Goal: Task Accomplishment & Management: Manage account settings

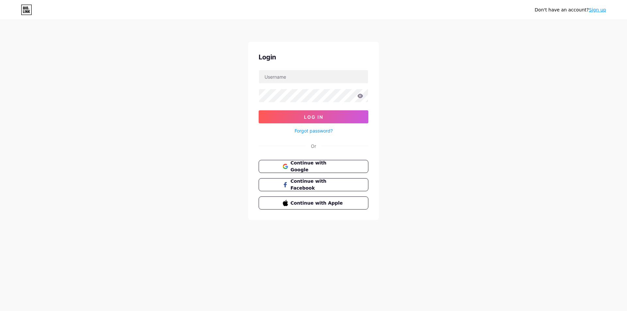
click at [601, 9] on link "Sign up" at bounding box center [597, 9] width 17 height 5
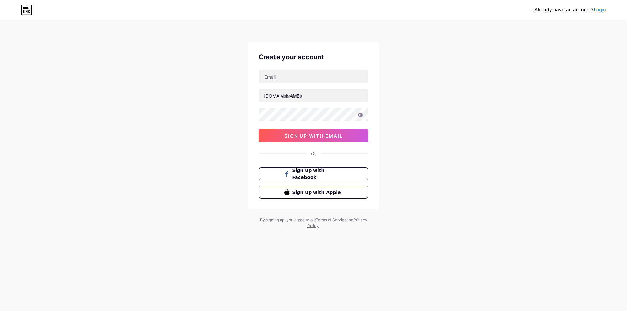
click at [313, 138] on span "sign up with email" at bounding box center [313, 136] width 58 height 6
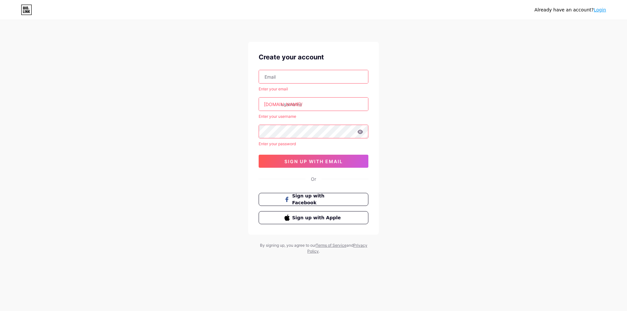
click at [602, 10] on link "Login" at bounding box center [600, 9] width 12 height 5
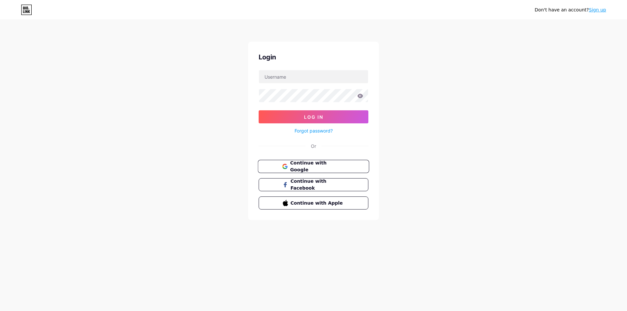
click at [308, 167] on span "Continue with Google" at bounding box center [317, 167] width 55 height 14
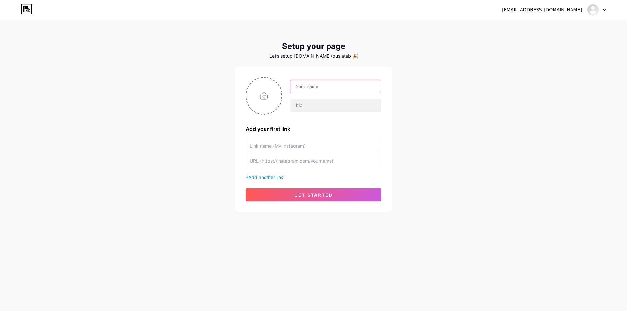
click at [311, 87] on input "text" at bounding box center [335, 86] width 91 height 13
type input "Latsar CPNS Angk. III - 2025 Pusjar SKPP LAN"
click at [313, 106] on input "text" at bounding box center [335, 105] width 91 height 13
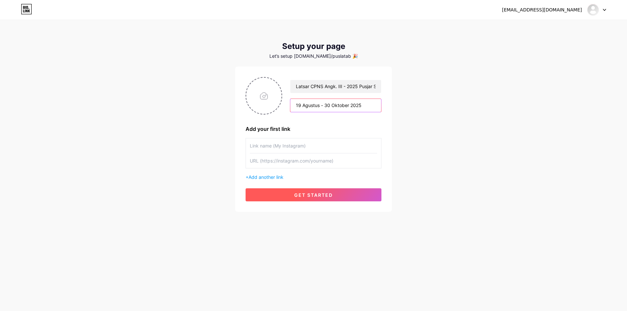
type input "19 Agustus - 30 Oktober 2025"
click at [303, 195] on span "get started" at bounding box center [313, 195] width 39 height 6
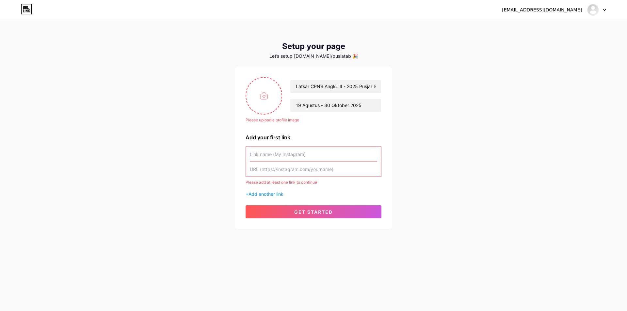
click at [265, 153] on input "text" at bounding box center [313, 154] width 127 height 15
click at [428, 123] on div "puslatbangkdod5@gmail.com Dashboard Logout Setup your page Let’s setup bio.link…" at bounding box center [313, 125] width 627 height 250
click at [300, 213] on span "get started" at bounding box center [313, 212] width 39 height 6
click at [415, 72] on div "puslatbangkdod5@gmail.com Dashboard Logout Setup your page Let’s setup bio.link…" at bounding box center [313, 125] width 627 height 250
click at [276, 157] on input "text" at bounding box center [313, 154] width 127 height 15
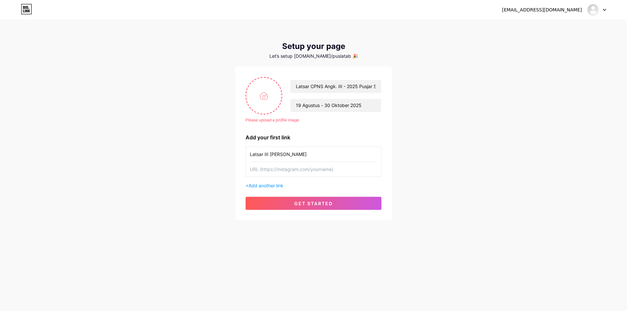
type input "Latsar III dan IV"
click at [263, 170] on input "text" at bounding box center [313, 169] width 127 height 15
click at [289, 201] on button "get started" at bounding box center [314, 203] width 136 height 13
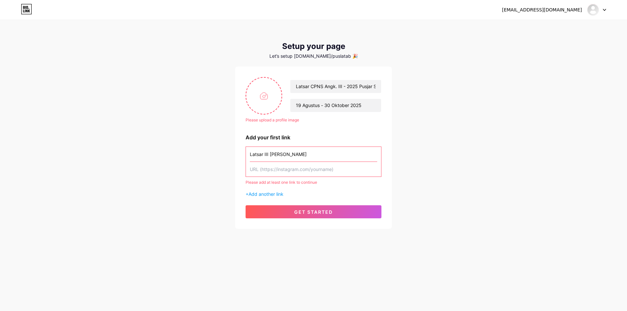
click at [276, 173] on input "text" at bounding box center [313, 169] width 127 height 15
paste input "https://drive.google.com/drive/folders/1H-eZbyyxkP_doIGi-2OPWOpk9AM_WrD_?usp=dr…"
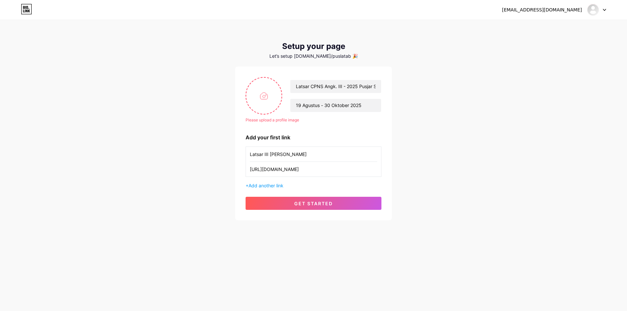
scroll to position [0, 79]
type input "https://drive.google.com/drive/folders/1H-eZbyyxkP_doIGi-2OPWOpk9AM_WrD_?usp=dr…"
click at [307, 206] on span "get started" at bounding box center [313, 204] width 39 height 6
click at [260, 98] on input "file" at bounding box center [263, 96] width 35 height 36
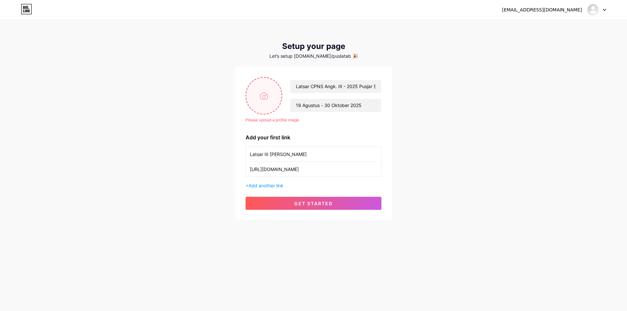
type input "C:\fakepath\IMG_0265.JPG"
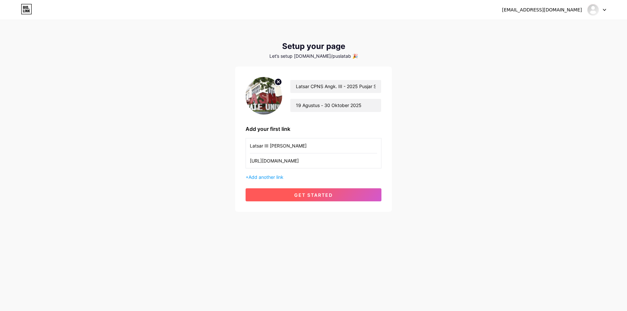
click at [309, 198] on button "get started" at bounding box center [314, 194] width 136 height 13
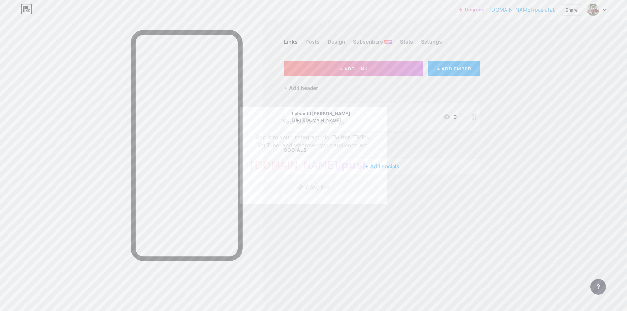
click at [341, 167] on span "puslatab" at bounding box center [366, 165] width 51 height 12
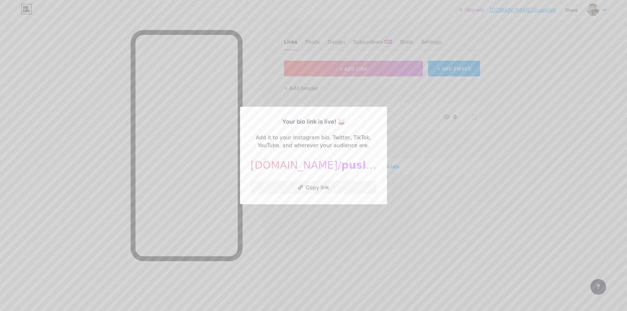
click at [406, 171] on div at bounding box center [313, 155] width 627 height 311
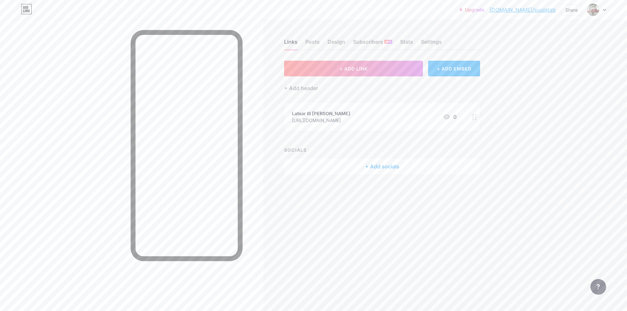
click at [545, 10] on link "bio.link/puslatab" at bounding box center [522, 10] width 66 height 8
drag, startPoint x: 540, startPoint y: 9, endPoint x: 531, endPoint y: 29, distance: 21.8
click at [531, 29] on div "Upgrade bio.link/puslat... bio.link/puslatab Share Switch accounts Latsar CPNS …" at bounding box center [313, 155] width 627 height 311
click at [603, 9] on icon at bounding box center [604, 10] width 3 height 2
click at [598, 42] on icon at bounding box center [597, 41] width 3 height 3
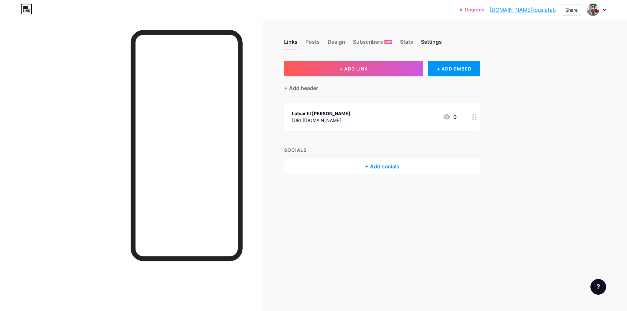
click at [421, 43] on div "Settings" at bounding box center [431, 44] width 21 height 12
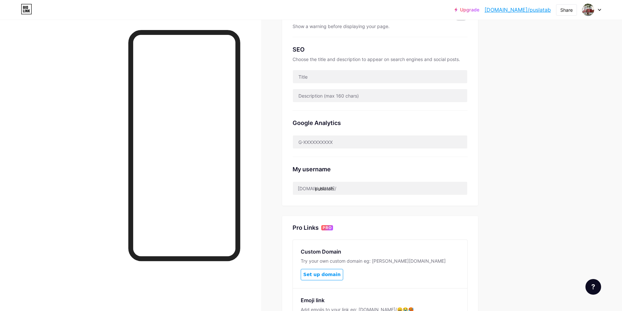
scroll to position [131, 0]
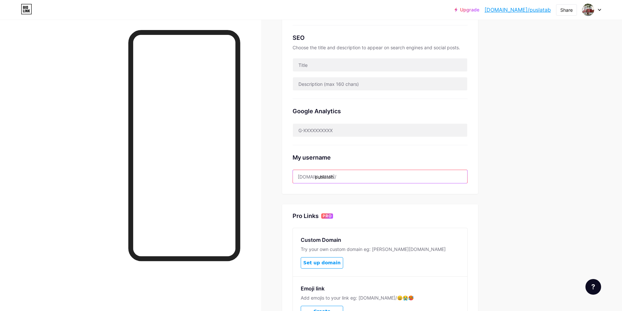
click at [338, 174] on input "puslatab" at bounding box center [380, 176] width 174 height 13
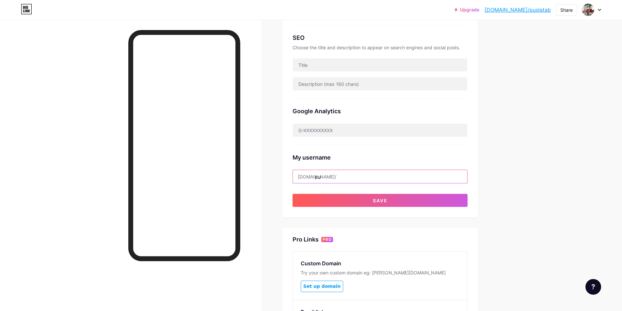
type input "p"
type input "latsar3dan4"
click at [364, 201] on button "Save" at bounding box center [380, 200] width 175 height 13
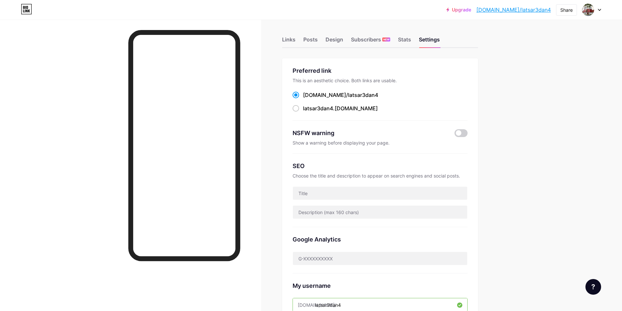
scroll to position [0, 0]
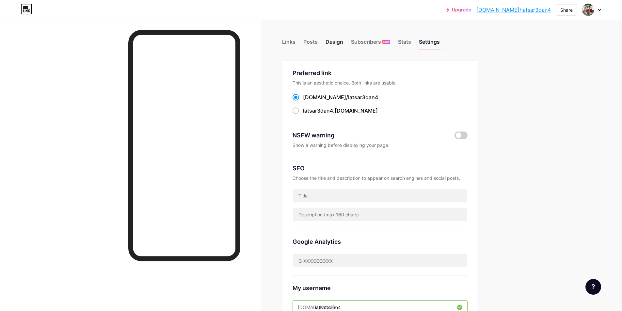
click at [337, 41] on div "Design" at bounding box center [335, 44] width 18 height 12
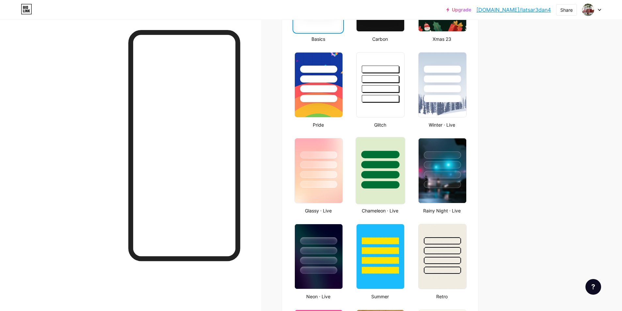
scroll to position [327, 0]
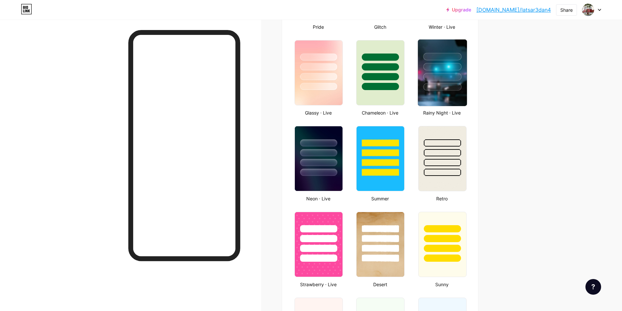
click at [431, 88] on div at bounding box center [442, 87] width 38 height 8
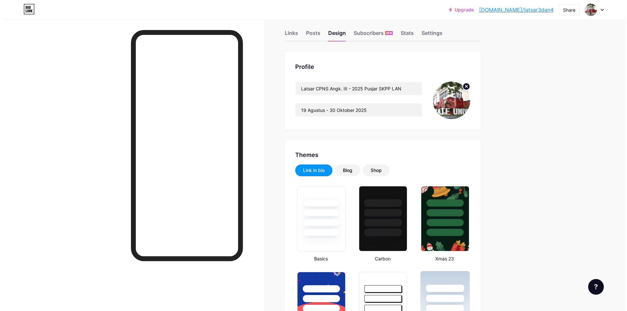
scroll to position [0, 0]
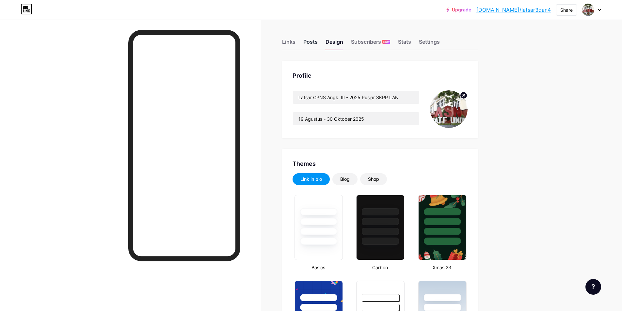
click at [315, 43] on div "Posts" at bounding box center [310, 44] width 14 height 12
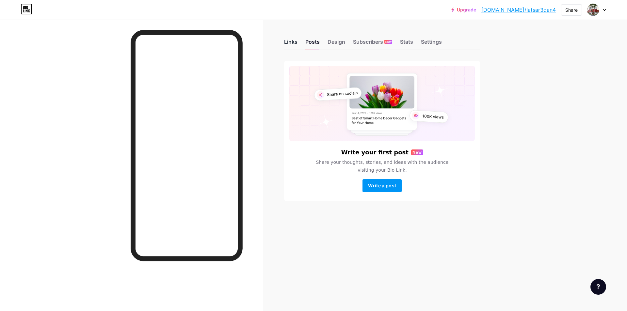
click at [292, 44] on div "Links" at bounding box center [290, 44] width 13 height 12
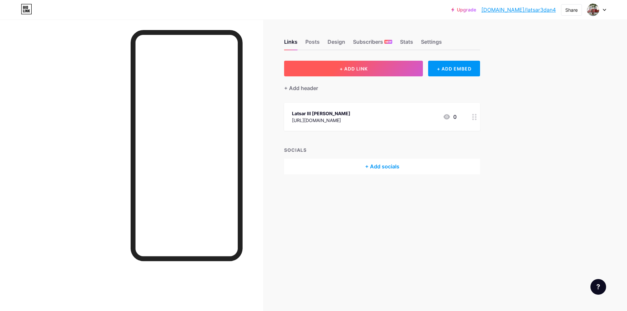
click at [345, 70] on span "+ ADD LINK" at bounding box center [354, 69] width 28 height 6
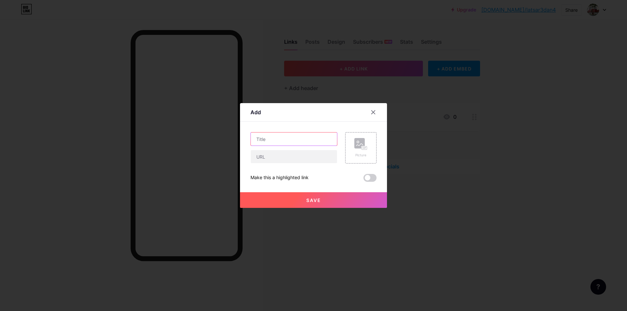
click at [276, 139] on input "text" at bounding box center [294, 139] width 86 height 13
type input "Master [PERSON_NAME] III [PERSON_NAME]"
click at [275, 158] on input "text" at bounding box center [294, 156] width 86 height 13
paste input "[URL][DOMAIN_NAME]"
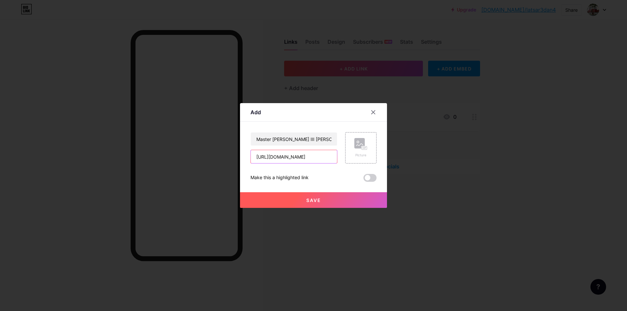
type input "[URL][DOMAIN_NAME]"
click at [302, 200] on button "Save" at bounding box center [313, 200] width 147 height 16
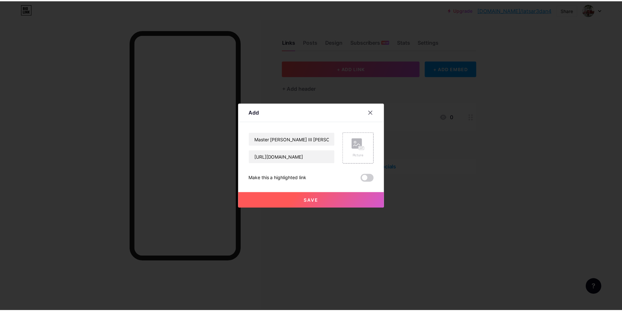
scroll to position [0, 0]
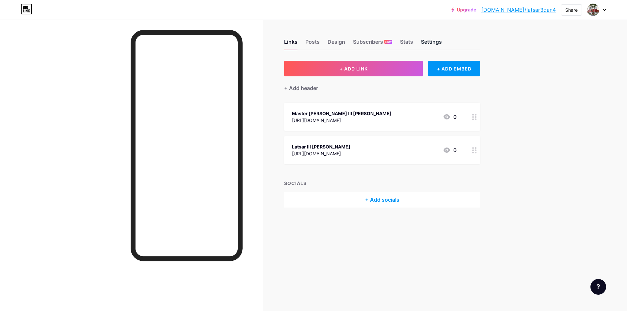
click at [425, 43] on div "Settings" at bounding box center [431, 44] width 21 height 12
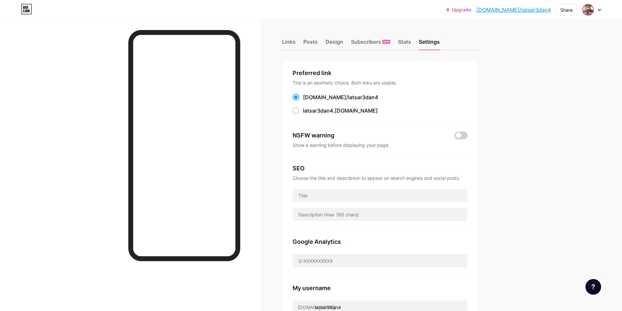
click at [586, 10] on img at bounding box center [588, 10] width 10 height 10
click at [578, 45] on div "[DOMAIN_NAME]/latsar3dan4" at bounding box center [564, 45] width 50 height 5
click at [293, 40] on div "Links" at bounding box center [288, 44] width 13 height 12
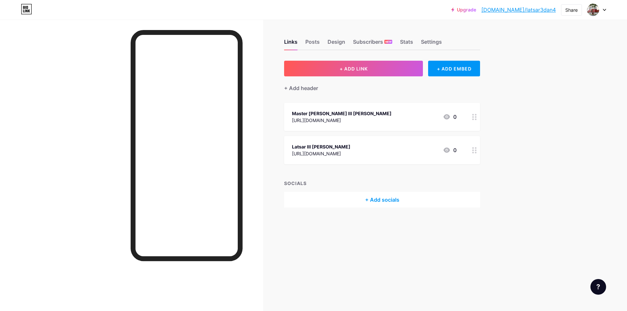
click at [350, 154] on div "[URL][DOMAIN_NAME]" at bounding box center [321, 153] width 58 height 7
click at [473, 149] on icon at bounding box center [474, 150] width 5 height 6
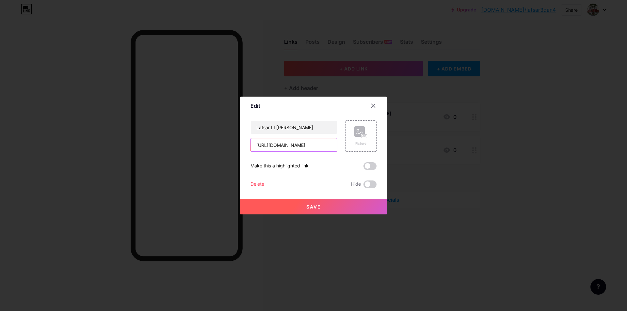
click at [301, 143] on input "https://drive.google.com/drive/folders/1H-eZbyyxkP_doIGi-2OPWOpk9AM_WrD_?usp=dr…" at bounding box center [294, 144] width 86 height 13
paste input "www.instagram.com/lan_pusjarskpp/"
type input "https://www.instagram.com/lan_pusjarskpp/"
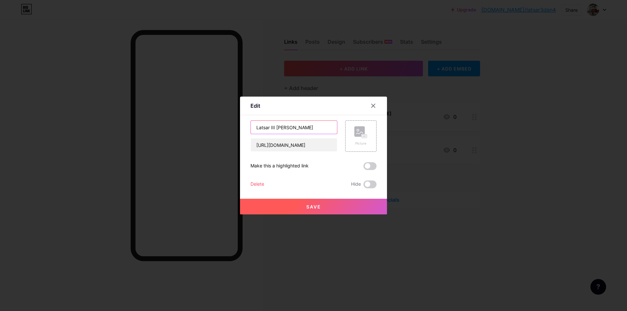
drag, startPoint x: 271, startPoint y: 129, endPoint x: 243, endPoint y: 131, distance: 27.8
click at [243, 131] on div "Edit Content YouTube Play YouTube video without leaving your page. ADD Vimeo Pl…" at bounding box center [313, 156] width 147 height 118
type input "Pusjar SKPP LAN"
click at [311, 205] on span "Save" at bounding box center [313, 207] width 15 height 6
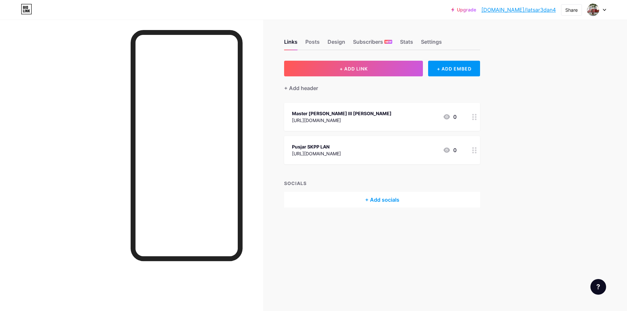
click at [472, 151] on icon at bounding box center [474, 150] width 5 height 6
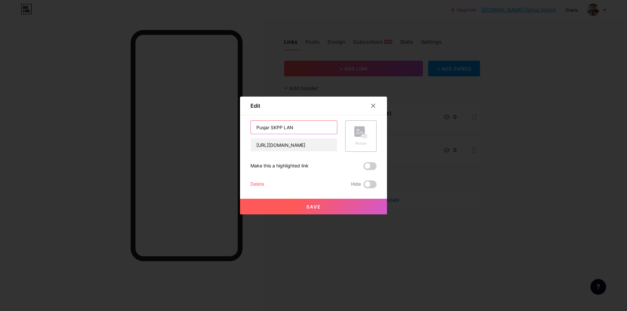
click at [255, 127] on input "Pusjar SKPP LAN" at bounding box center [294, 127] width 86 height 13
type input "Instagram Pusjar SKPP LAN"
click at [312, 210] on button "Save" at bounding box center [313, 207] width 147 height 16
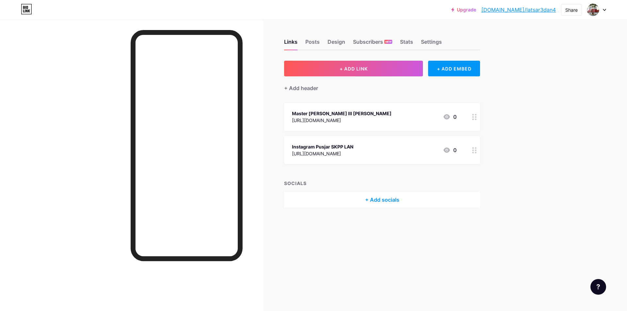
click at [570, 41] on div "Upgrade bio.link/latsar... bio.link/latsar3dan4 Share Switch accounts Latsar CP…" at bounding box center [313, 155] width 627 height 311
click at [596, 11] on img at bounding box center [593, 10] width 10 height 10
click at [566, 42] on div "Latsar CPNS Angk. III - 2025 Pusjar SKPP LAN bio.link/latsar3dan4" at bounding box center [569, 42] width 50 height 12
click at [431, 43] on div "Settings" at bounding box center [431, 44] width 21 height 12
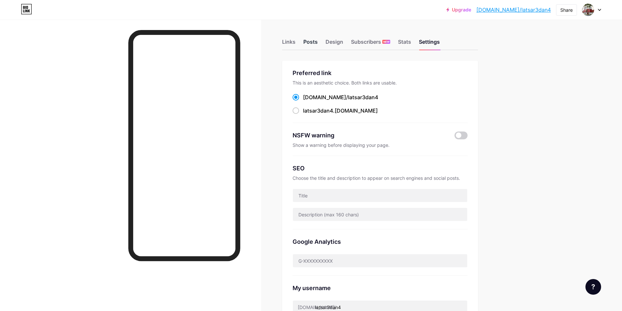
click at [315, 43] on div "Posts" at bounding box center [310, 44] width 14 height 12
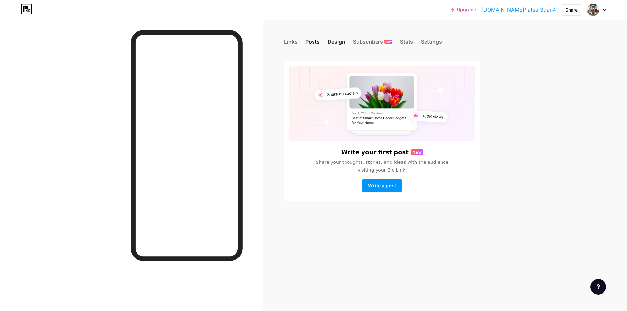
click at [335, 44] on div "Design" at bounding box center [337, 44] width 18 height 12
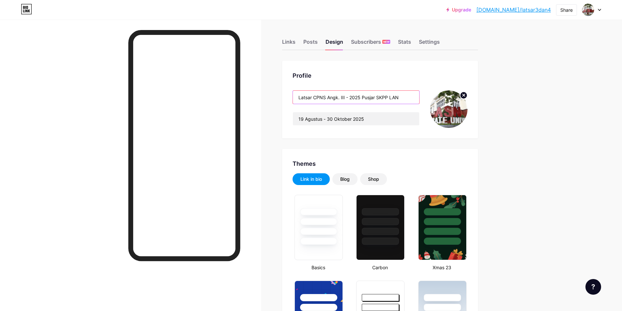
click at [348, 98] on input "Latsar CPNS Angk. III - 2025 Pusjar SKPP LAN" at bounding box center [356, 97] width 126 height 13
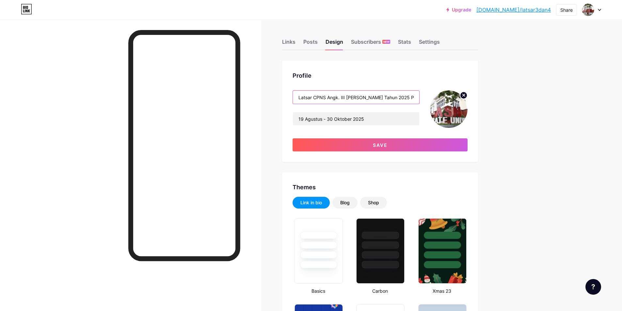
click at [390, 98] on input "Latsar CPNS Angk. III [PERSON_NAME] Tahun 2025 Pusjar SKPP LAN" at bounding box center [356, 97] width 126 height 13
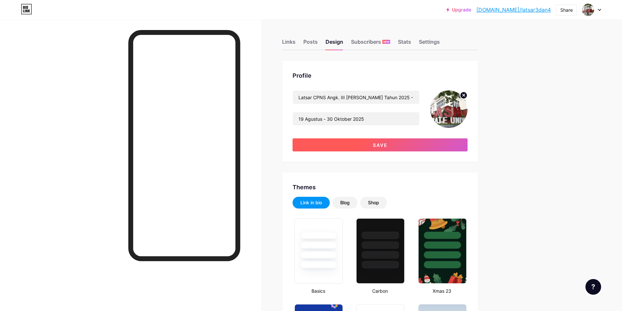
click at [383, 146] on span "Save" at bounding box center [380, 145] width 15 height 6
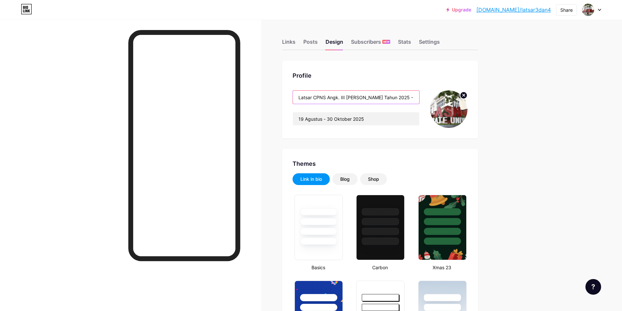
click at [350, 99] on input "Latsar CPNS Angk. III [PERSON_NAME] Tahun 2025 - Pusjar SKPP LAN" at bounding box center [356, 97] width 126 height 13
click at [352, 99] on input "Latsar CPNS Angk. III [PERSON_NAME] Tahun 2025 - Pusjar SKPP LAN" at bounding box center [356, 97] width 126 height 13
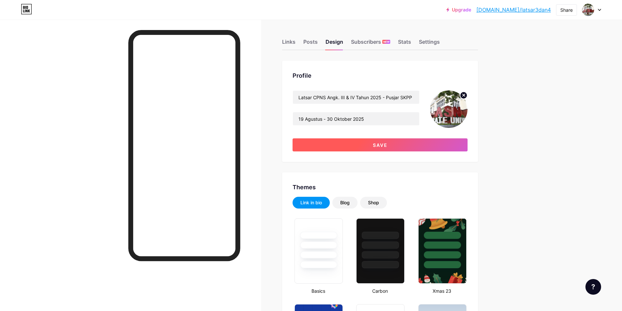
click at [377, 146] on span "Save" at bounding box center [380, 145] width 15 height 6
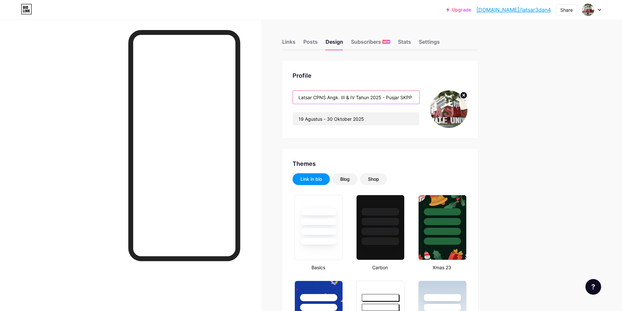
click at [363, 97] on input "Latsar CPNS Angk. III & IV Tahun 2025 - Pusjar SKPP LAN" at bounding box center [356, 97] width 126 height 13
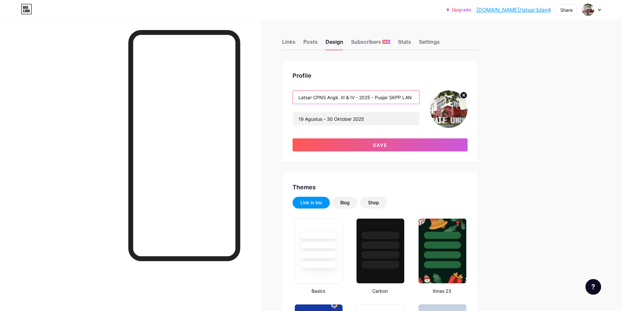
click at [375, 100] on input "Latsar CPNS Angk. III & IV - 2025 - Pusjar SKPP LAN" at bounding box center [356, 97] width 126 height 13
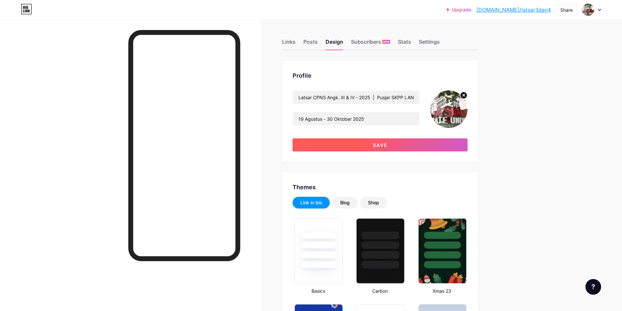
click at [386, 144] on span "Save" at bounding box center [380, 145] width 15 height 6
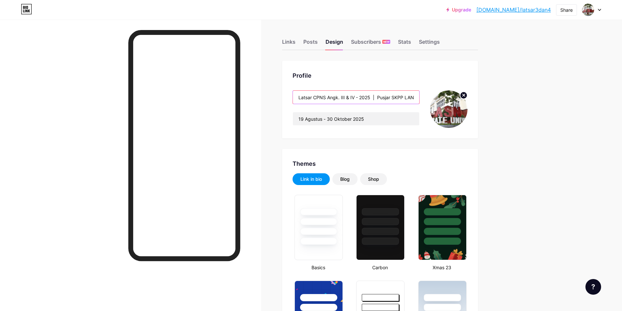
click at [379, 99] on input "Latsar CPNS Angk. III & IV - 2025 | Pusjar SKPP LAN" at bounding box center [356, 97] width 126 height 13
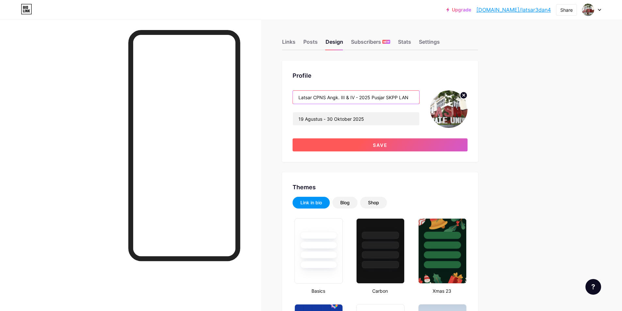
type input "Latsar CPNS Angk. III & IV - 2025 Pusjar SKPP LAN"
click at [380, 148] on button "Save" at bounding box center [380, 144] width 175 height 13
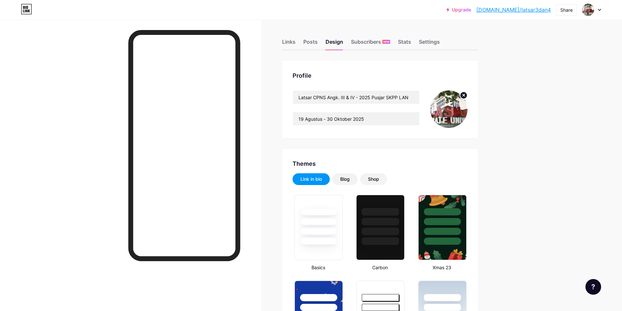
click at [84, 120] on div at bounding box center [130, 175] width 261 height 311
